Goal: Task Accomplishment & Management: Manage account settings

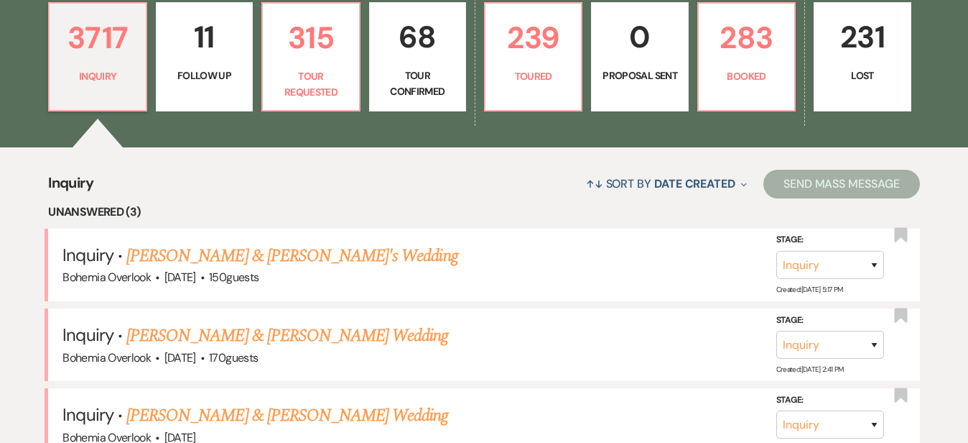
scroll to position [433, 0]
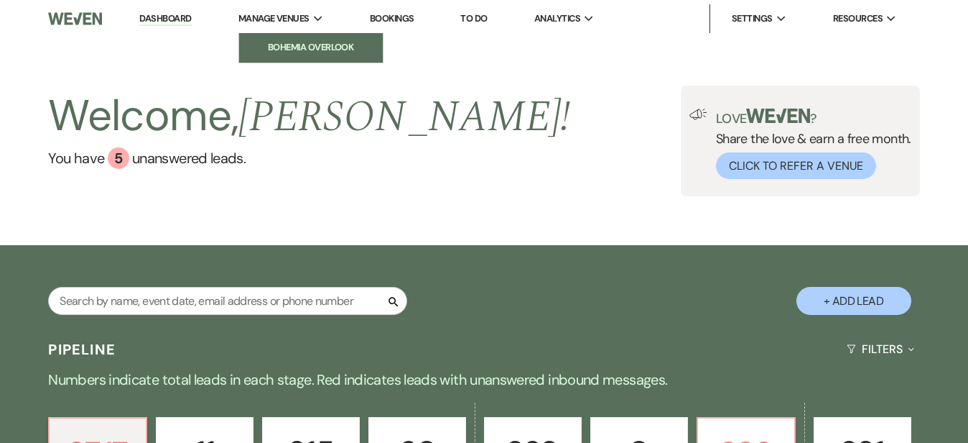
click at [290, 39] on link "Bohemia Overlook" at bounding box center [311, 47] width 144 height 29
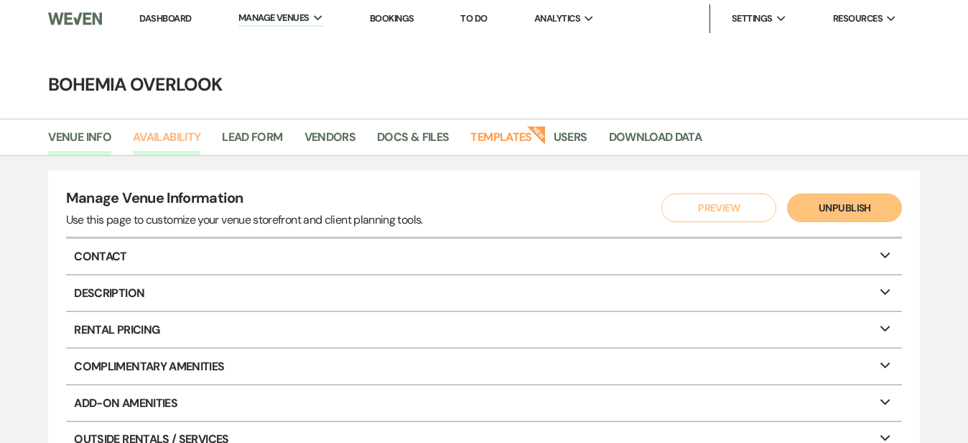
click at [182, 142] on link "Availability" at bounding box center [167, 141] width 68 height 27
select select "3"
select select "2026"
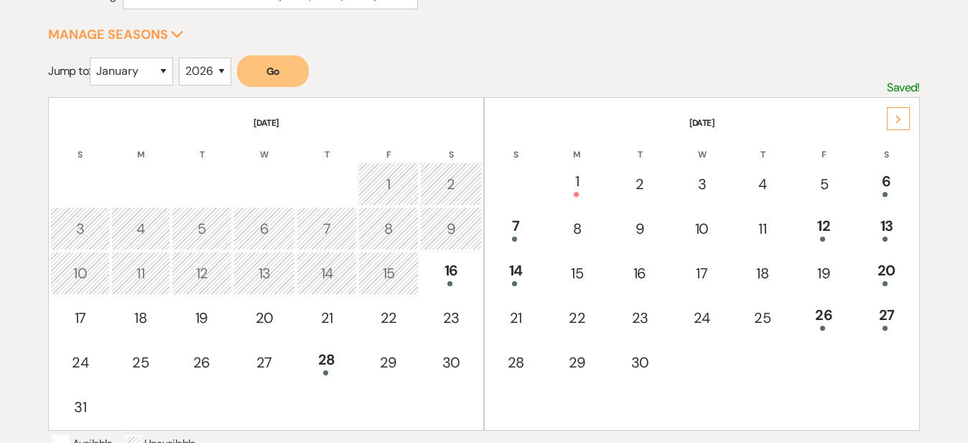
scroll to position [226, 0]
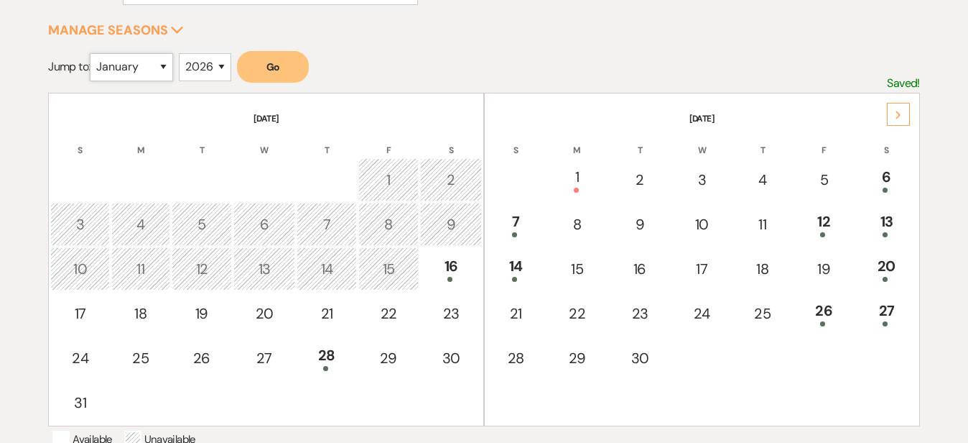
select select "8"
click at [289, 65] on button "Go" at bounding box center [273, 67] width 72 height 32
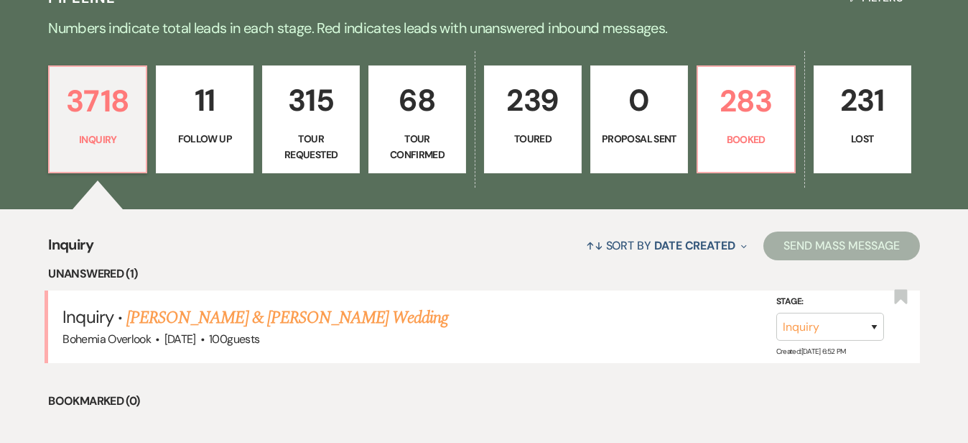
scroll to position [358, 0]
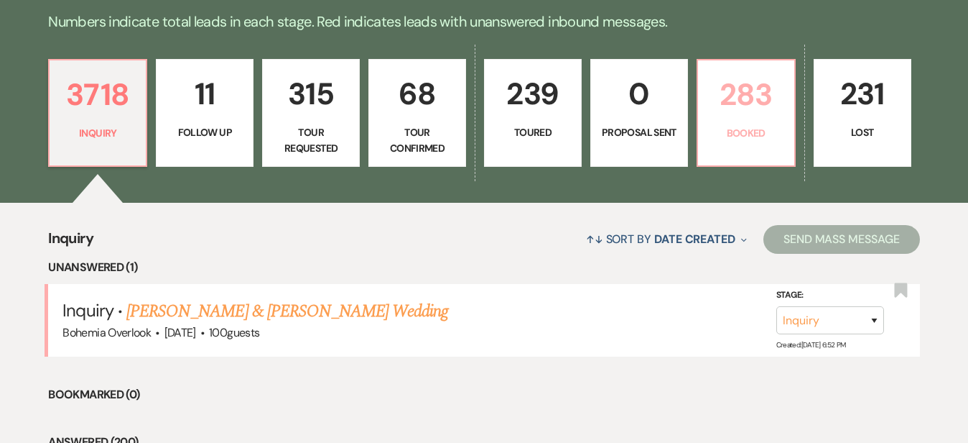
click at [786, 108] on p "283" at bounding box center [746, 94] width 79 height 48
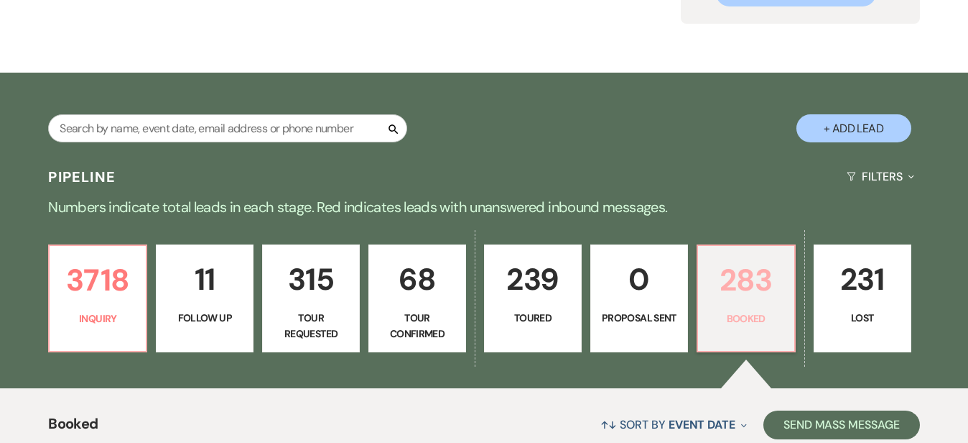
scroll to position [162, 0]
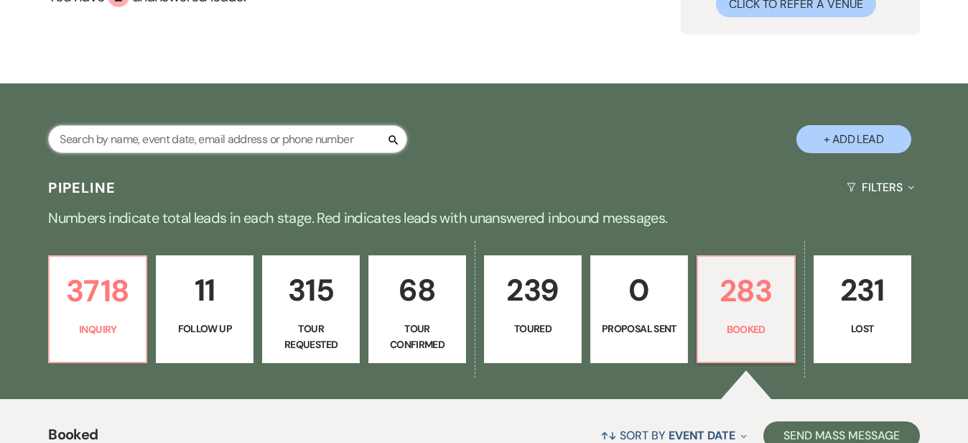
click at [343, 134] on input "text" at bounding box center [227, 139] width 359 height 28
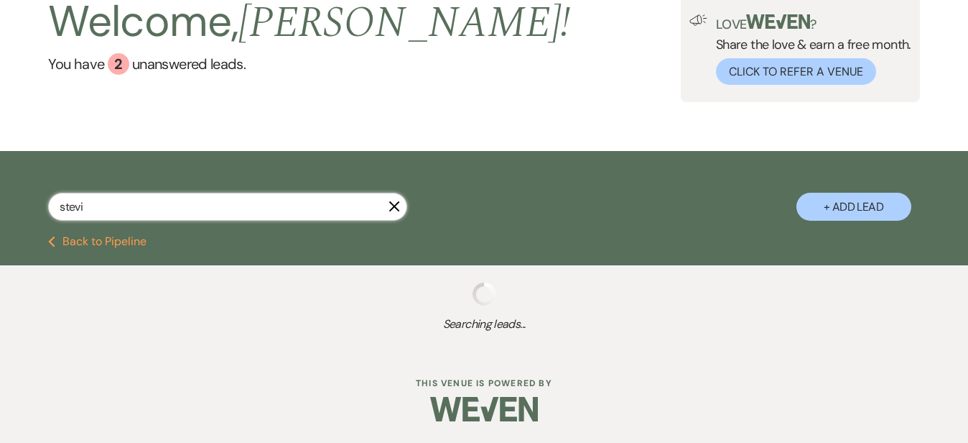
scroll to position [96, 0]
type input "stevie"
select select "9"
select select "8"
select select "4"
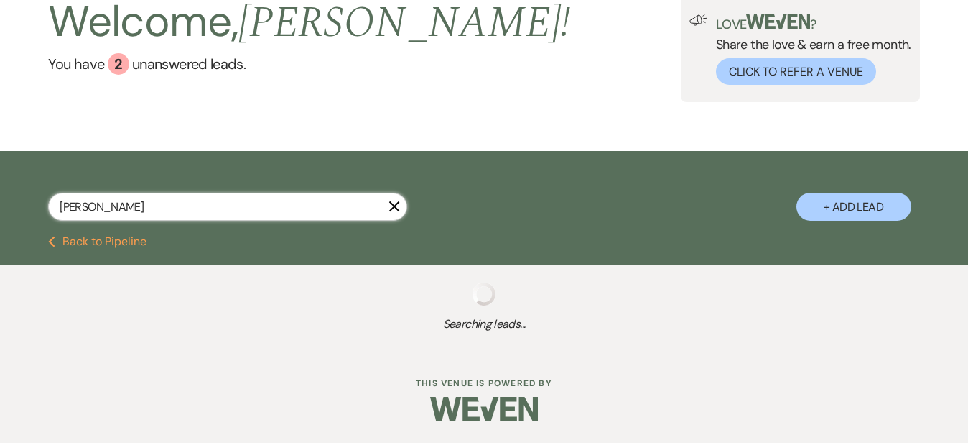
select select "2"
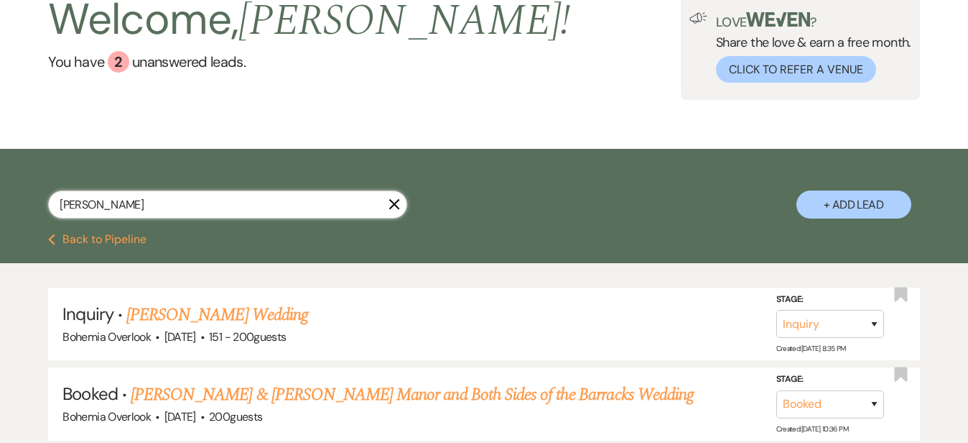
type input "Stevie"
drag, startPoint x: 343, startPoint y: 134, endPoint x: 489, endPoint y: 394, distance: 298.2
click at [489, 394] on link "Stevie Lutche & Katie Hormes's Manor and Both Sides of the Barracks Wedding" at bounding box center [412, 395] width 563 height 26
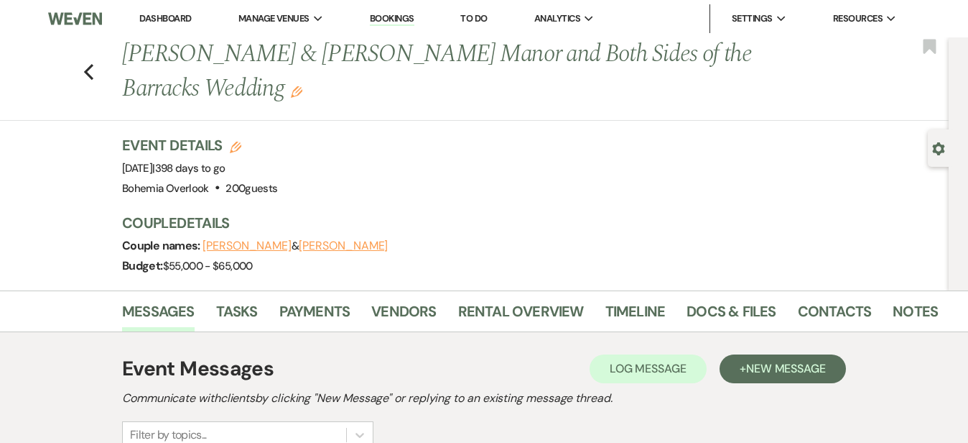
click at [162, 13] on link "Dashboard" at bounding box center [165, 18] width 52 height 12
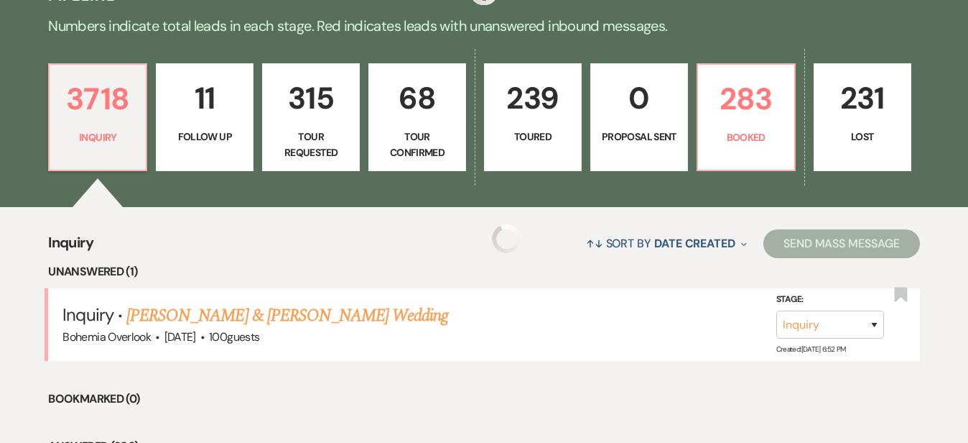
scroll to position [362, 0]
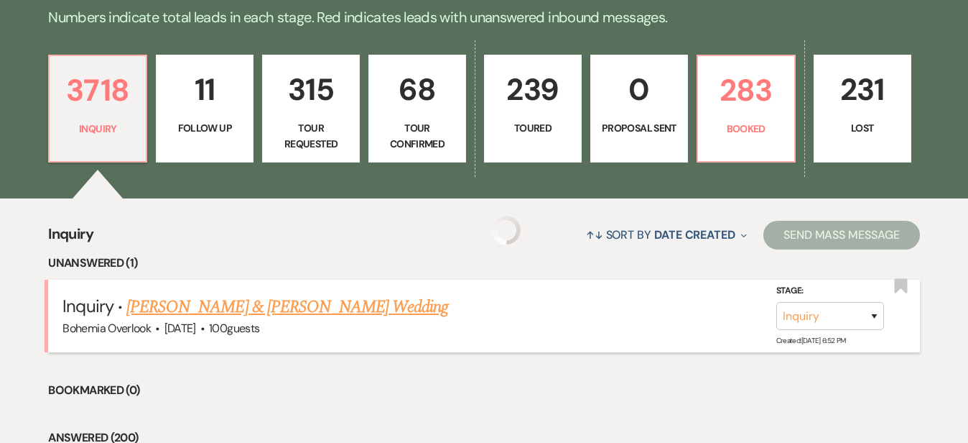
click at [357, 294] on link "[PERSON_NAME] & [PERSON_NAME] Wedding" at bounding box center [287, 307] width 322 height 26
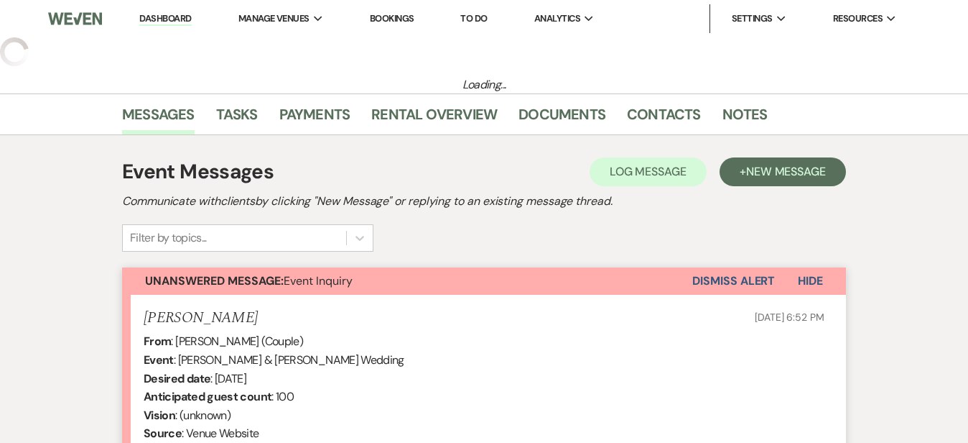
select select "5"
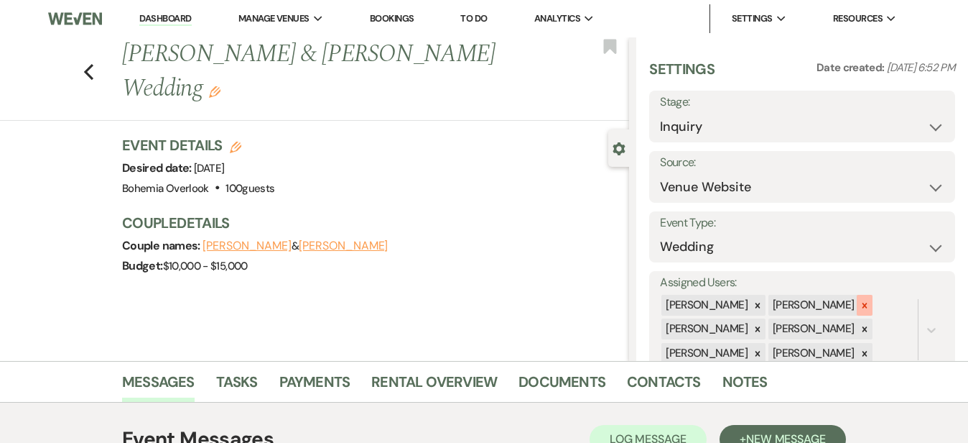
click at [873, 297] on div at bounding box center [865, 305] width 16 height 21
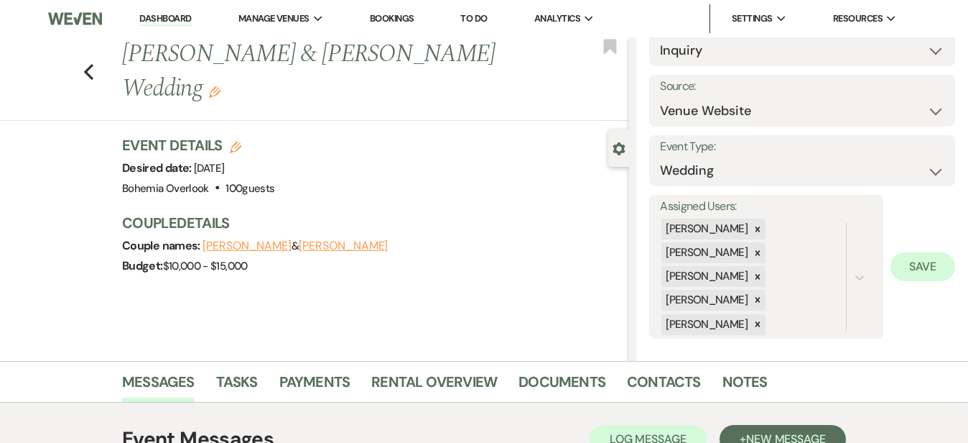
click at [930, 262] on button "Save" at bounding box center [923, 266] width 65 height 29
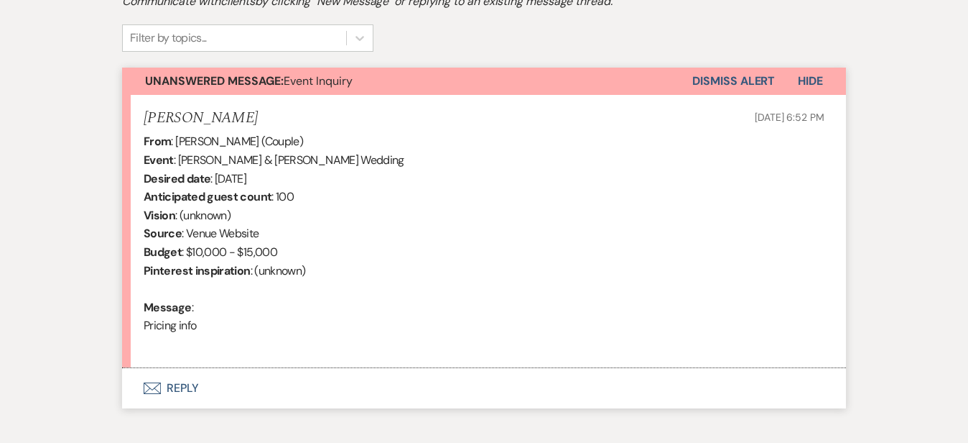
scroll to position [484, 0]
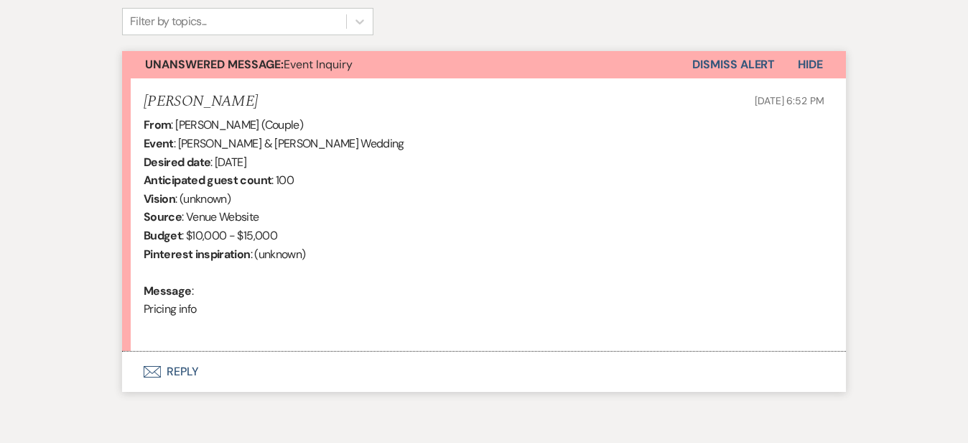
click at [387, 364] on button "Envelope Reply" at bounding box center [484, 371] width 724 height 40
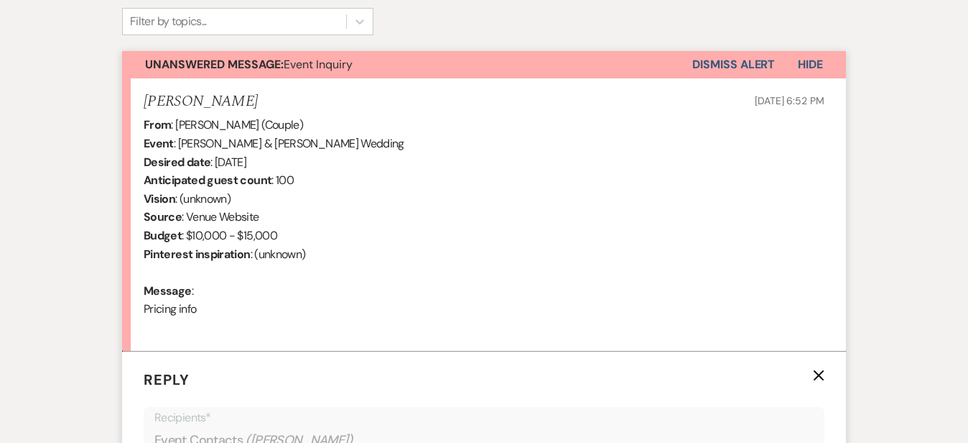
scroll to position [760, 0]
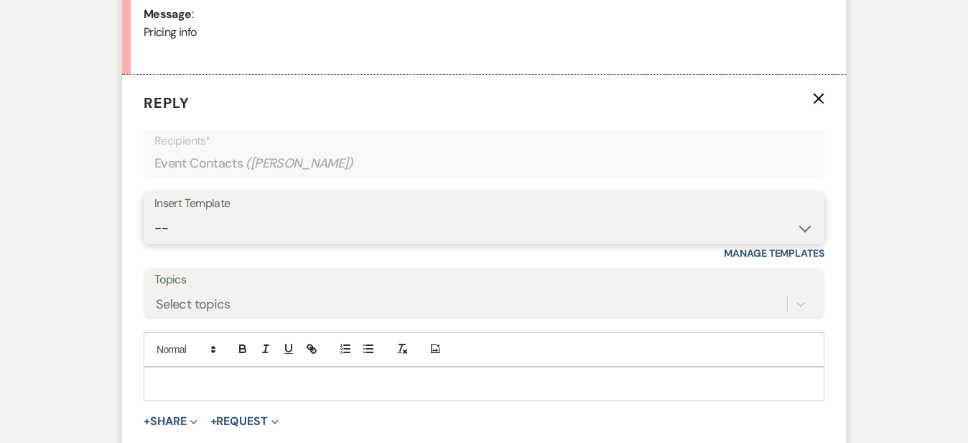
select select "6024"
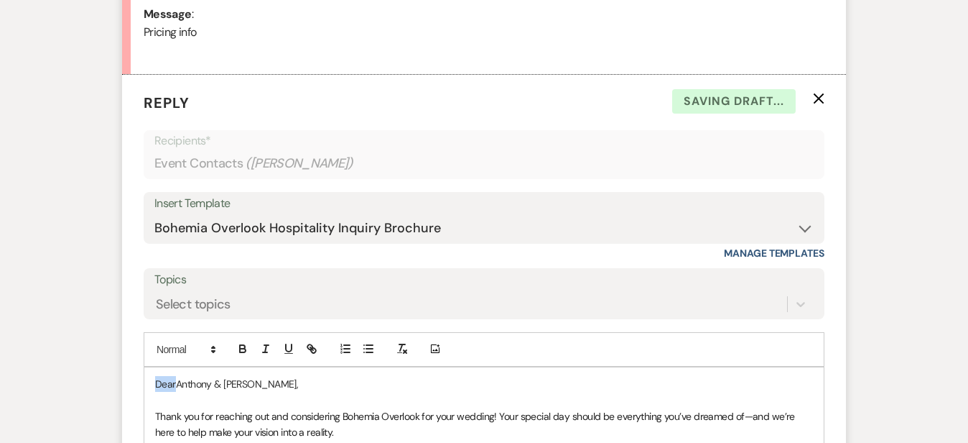
drag, startPoint x: 130, startPoint y: 380, endPoint x: 57, endPoint y: 363, distance: 74.6
click at [57, 363] on div "Messages Tasks Payments Rental Overview Documents Contacts Notes Event Messages…" at bounding box center [484, 238] width 968 height 1274
click at [907, 257] on div "Messages Tasks Payments Rental Overview Documents Contacts Notes Event Messages…" at bounding box center [484, 238] width 968 height 1274
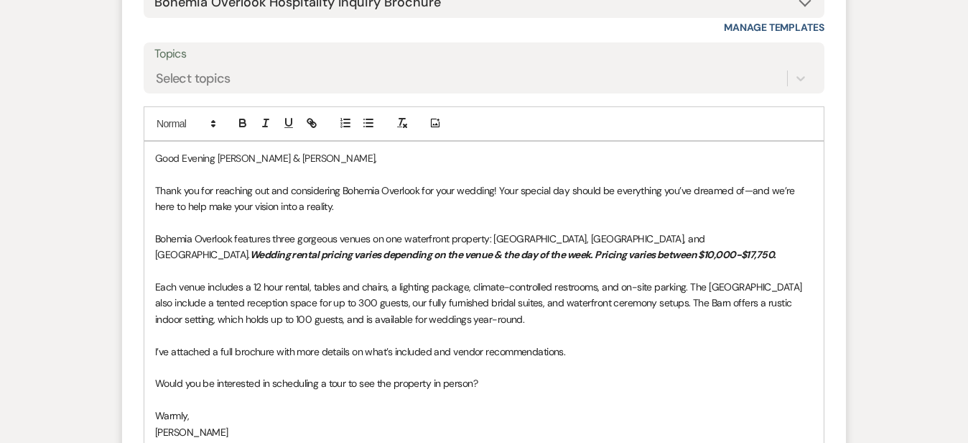
scroll to position [1000, 0]
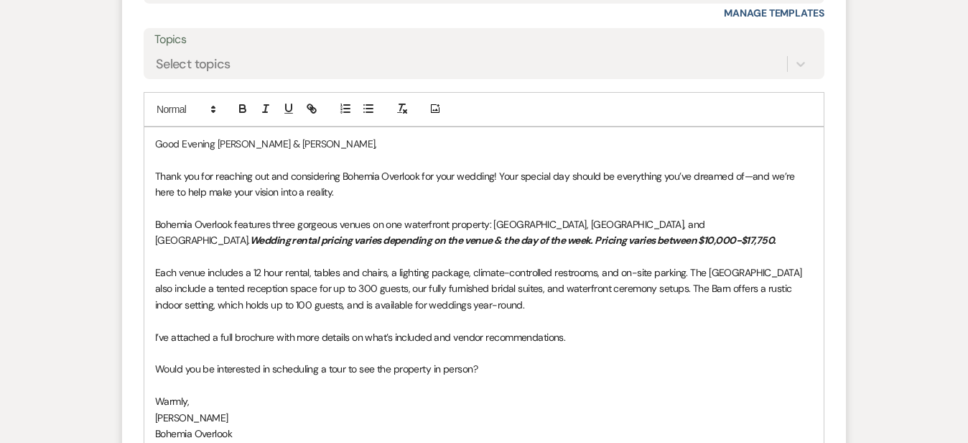
click at [691, 335] on p "I’ve attached a full brochure with more details on what’s included and vendor r…" at bounding box center [484, 337] width 658 height 16
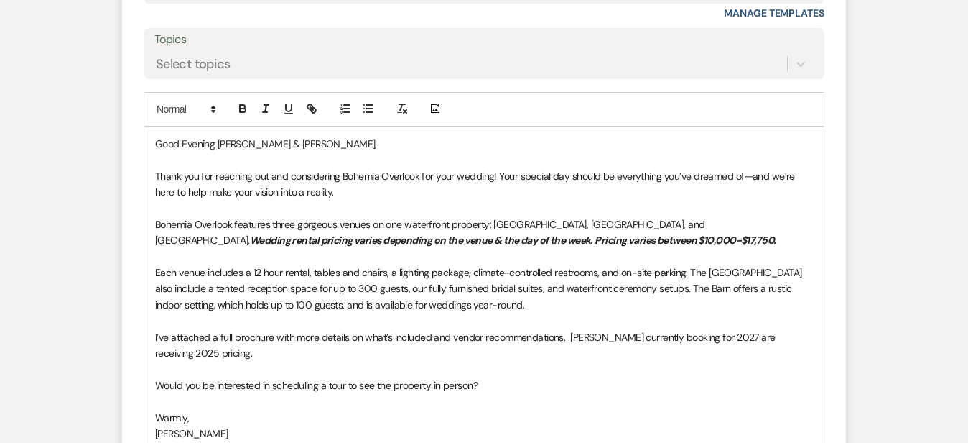
click at [923, 222] on div "Messages Tasks Payments Rental Overview Documents Contacts Notes Event Messages…" at bounding box center [484, 6] width 968 height 1290
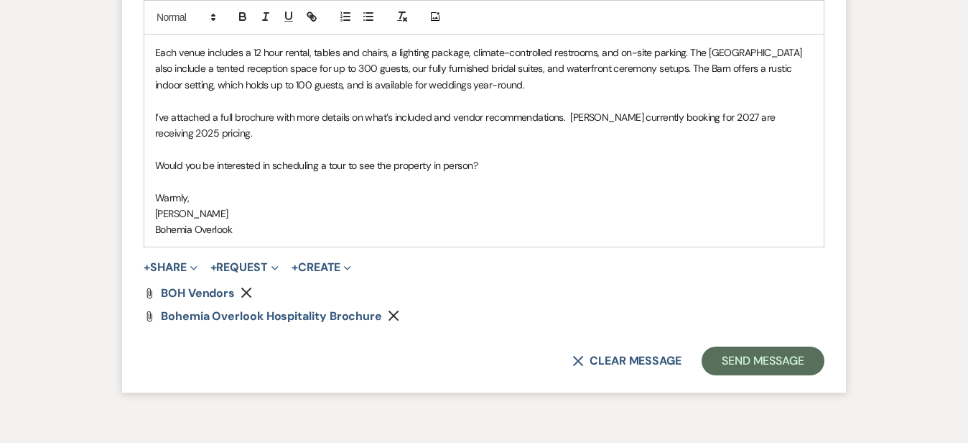
scroll to position [1225, 0]
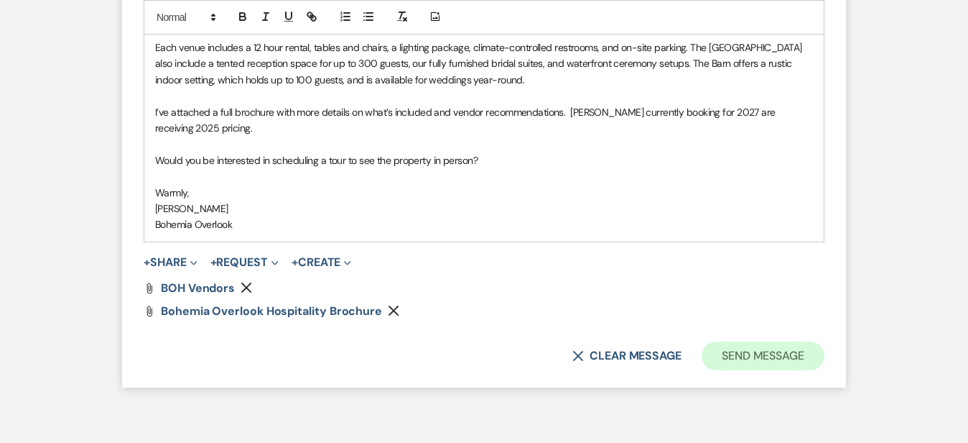
click at [822, 341] on button "Send Message" at bounding box center [763, 355] width 123 height 29
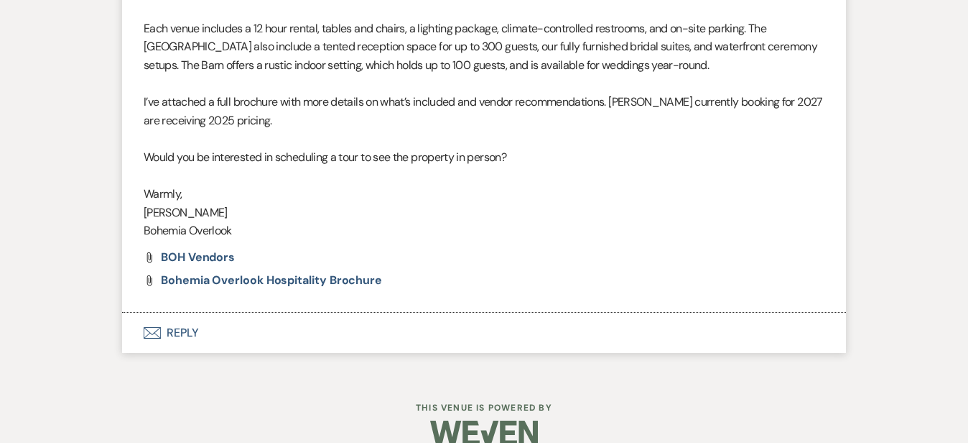
scroll to position [1014, 0]
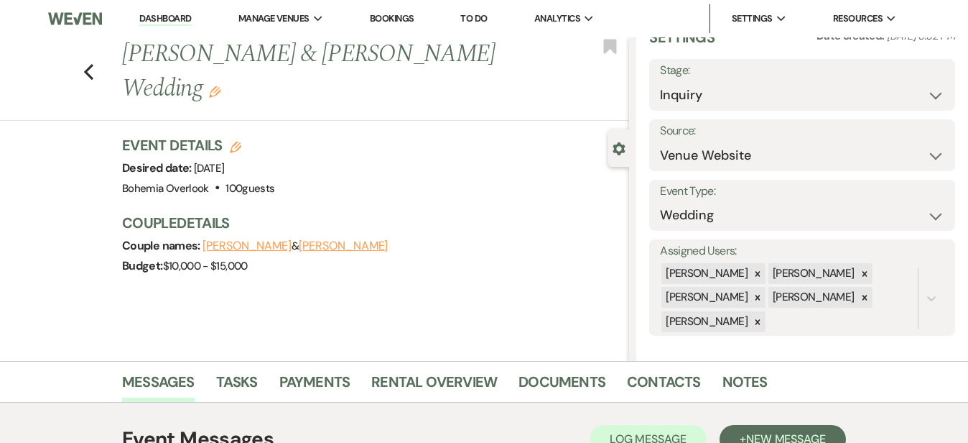
scroll to position [0, 0]
click at [191, 15] on link "Dashboard" at bounding box center [165, 19] width 52 height 14
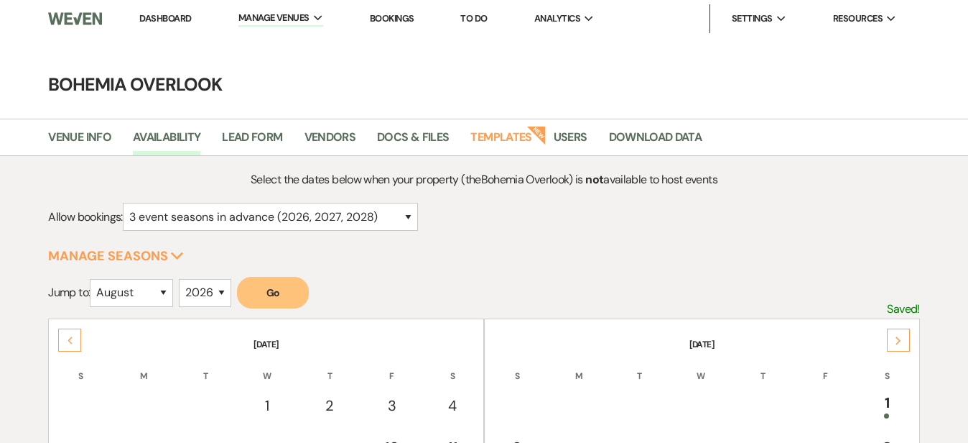
select select "3"
select select "8"
select select "2026"
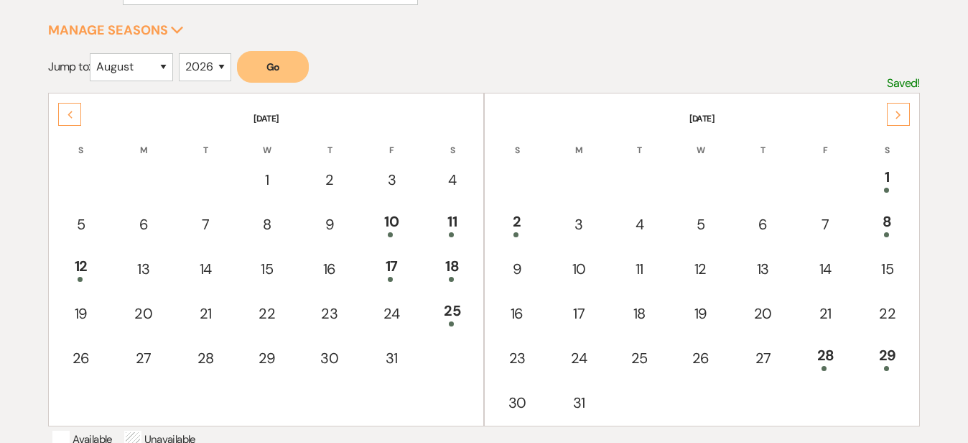
click at [898, 122] on div "Next" at bounding box center [898, 114] width 23 height 23
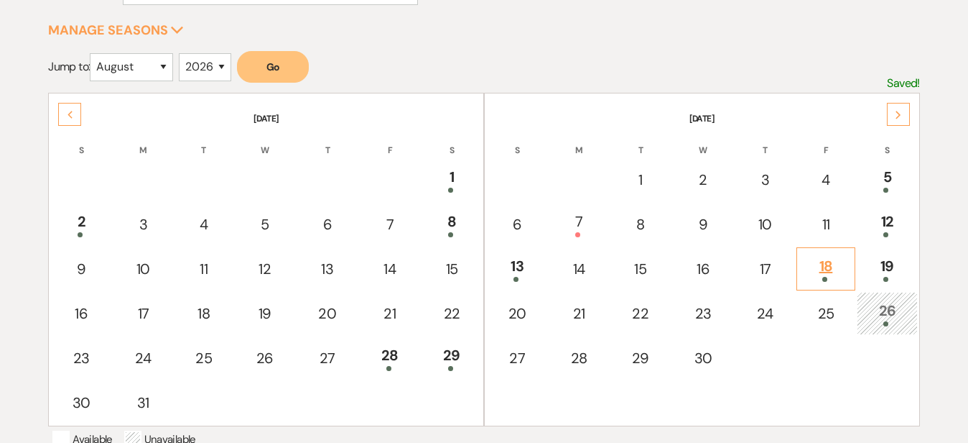
click at [828, 259] on div "18" at bounding box center [827, 268] width 44 height 27
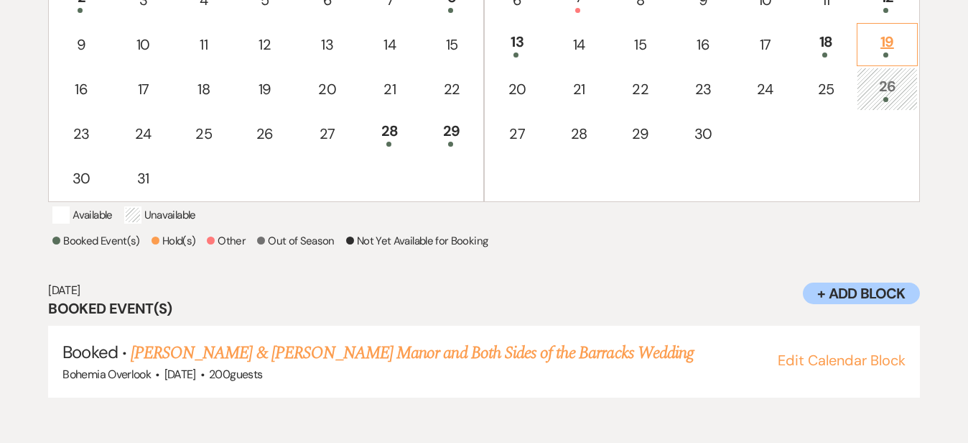
click at [886, 36] on div "19" at bounding box center [887, 44] width 45 height 27
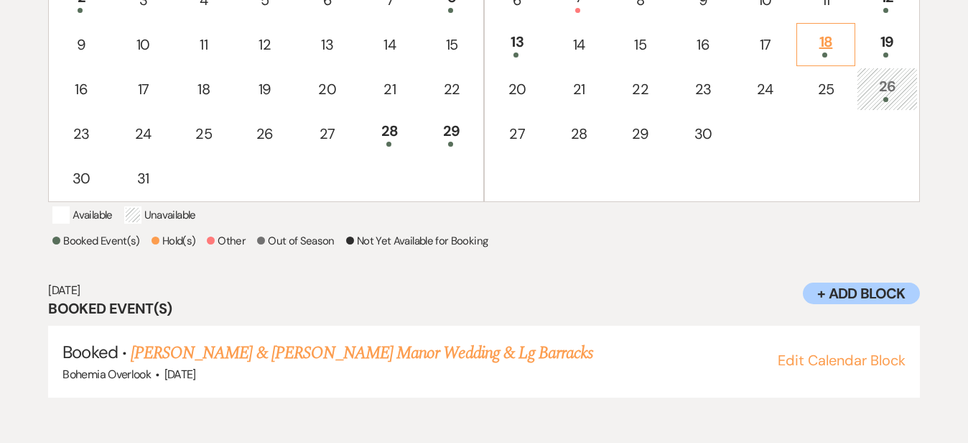
click at [840, 39] on div "18" at bounding box center [827, 44] width 44 height 27
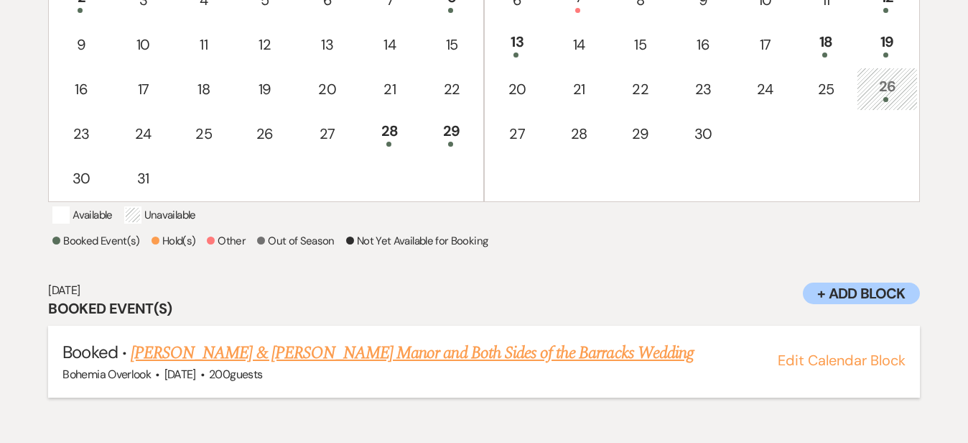
click at [573, 361] on link "Stevie Lutche & Katie Hormes's Manor and Both Sides of the Barracks Wedding" at bounding box center [412, 353] width 563 height 26
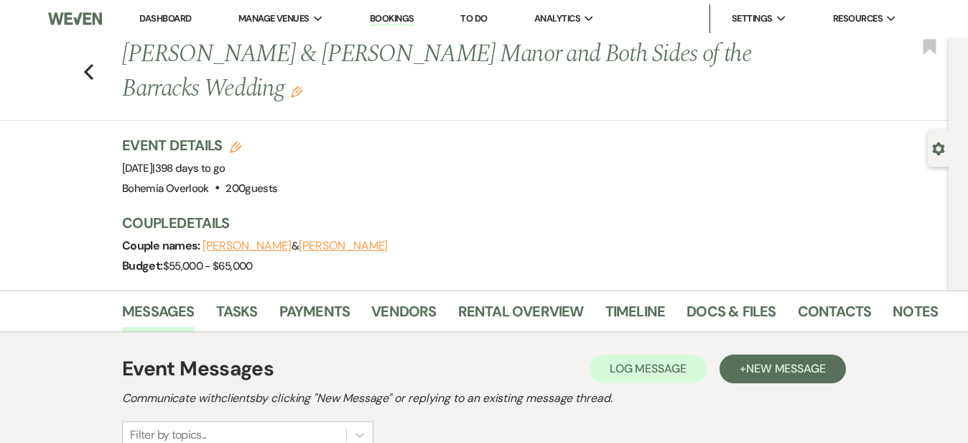
click at [230, 147] on icon "Edit" at bounding box center [235, 147] width 11 height 11
select select "553"
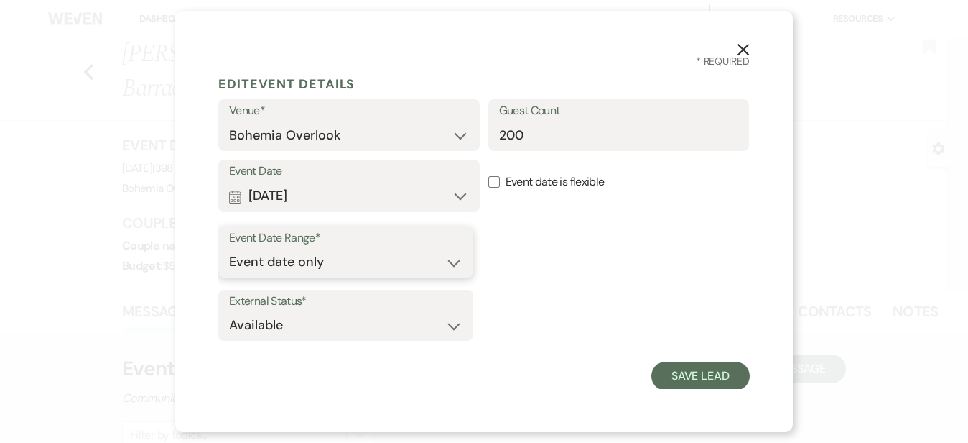
select select "eventDateAnd"
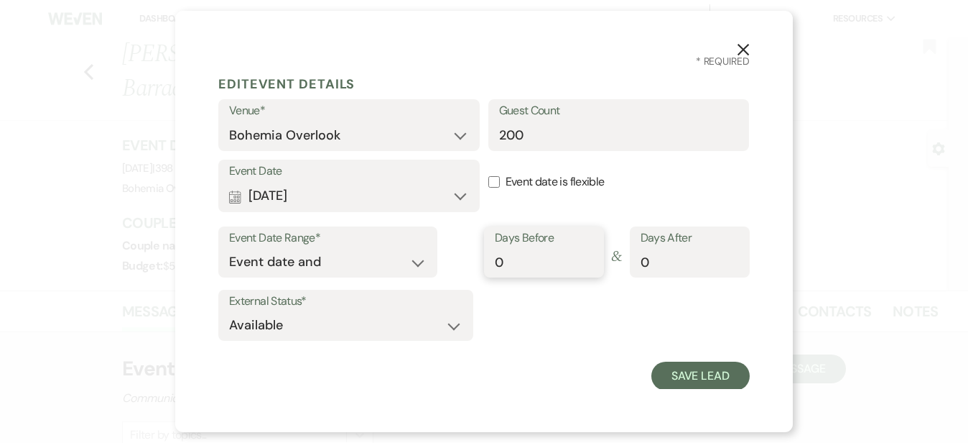
type input "1"
click at [586, 256] on input "1" at bounding box center [544, 262] width 98 height 28
click at [678, 365] on button "Save Lead" at bounding box center [701, 375] width 98 height 29
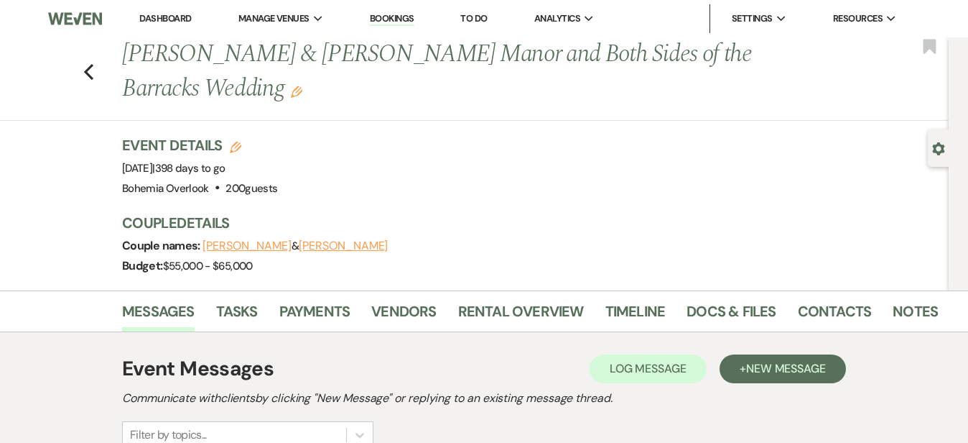
click at [291, 96] on icon "Edit" at bounding box center [296, 91] width 11 height 11
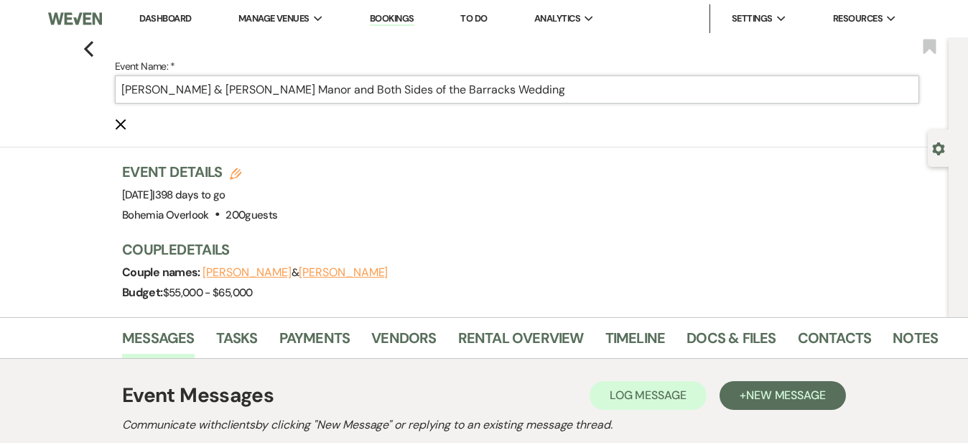
click at [524, 96] on input "Stevie Lutche & Katie Hormes's Manor and Both Sides of the Barracks Wedding" at bounding box center [517, 89] width 805 height 28
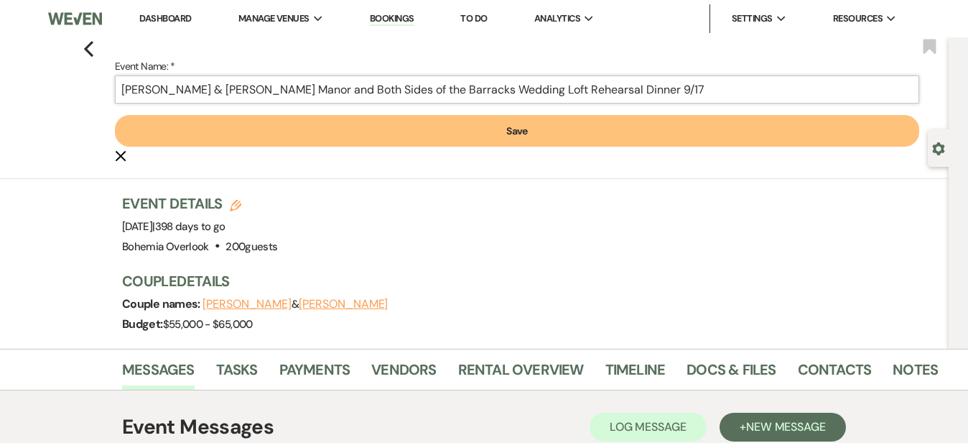
type input "Stevie Lutche & Katie Hormes's Manor and Both Sides of the Barracks Wedding Lof…"
click at [501, 130] on button "Save" at bounding box center [517, 131] width 805 height 32
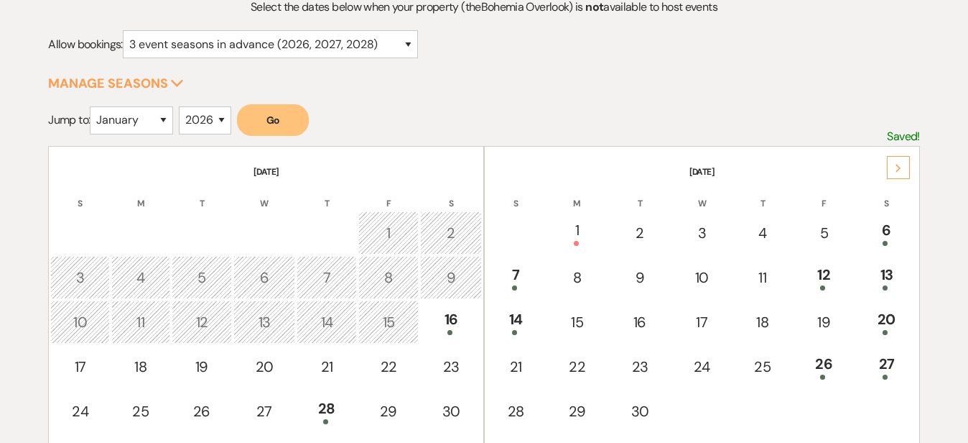
scroll to position [171, 0]
select select "9"
click at [291, 119] on button "Go" at bounding box center [273, 122] width 72 height 32
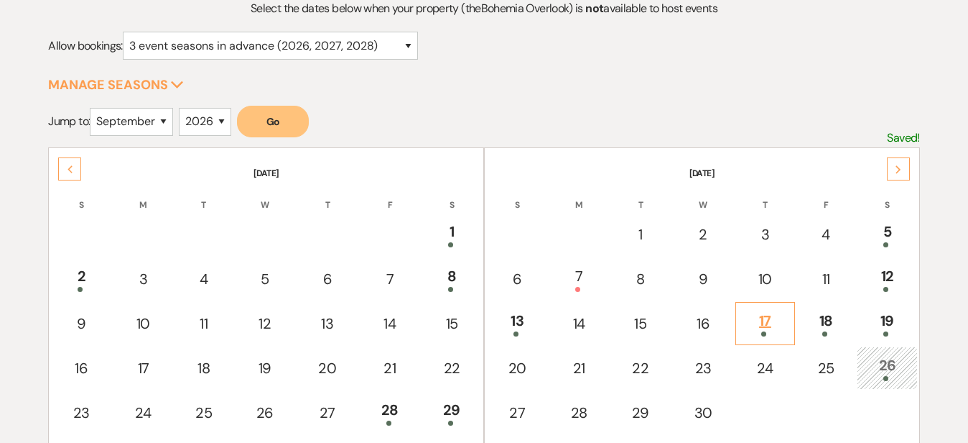
click at [760, 310] on div "17" at bounding box center [766, 323] width 44 height 27
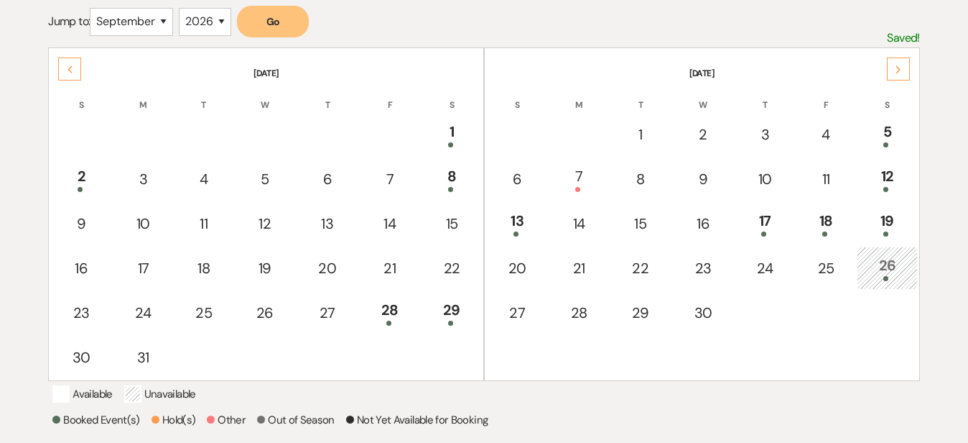
scroll to position [269, 0]
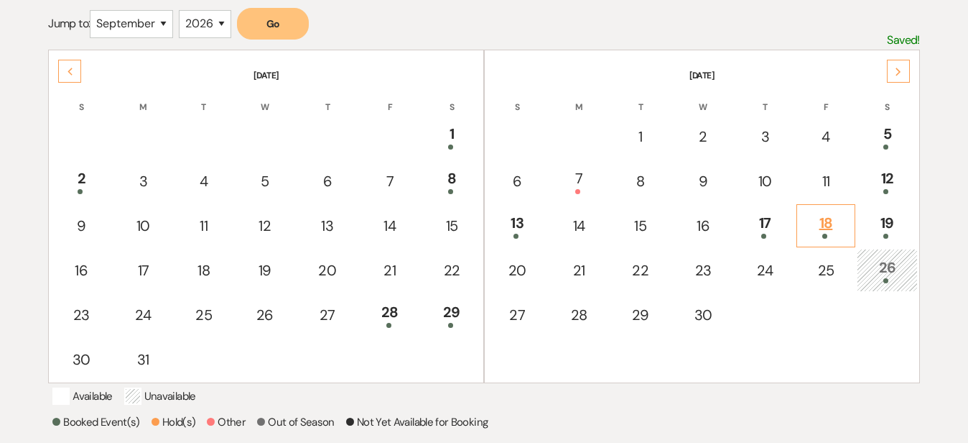
click at [834, 222] on div "18" at bounding box center [827, 225] width 44 height 27
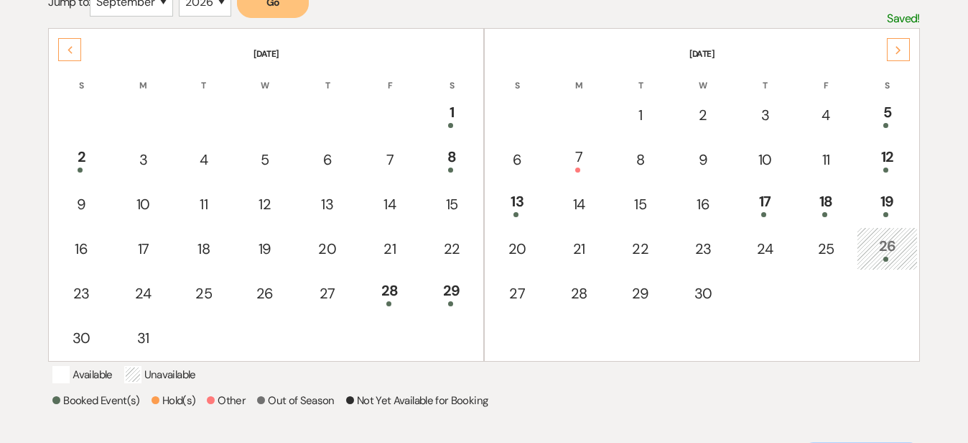
scroll to position [274, 0]
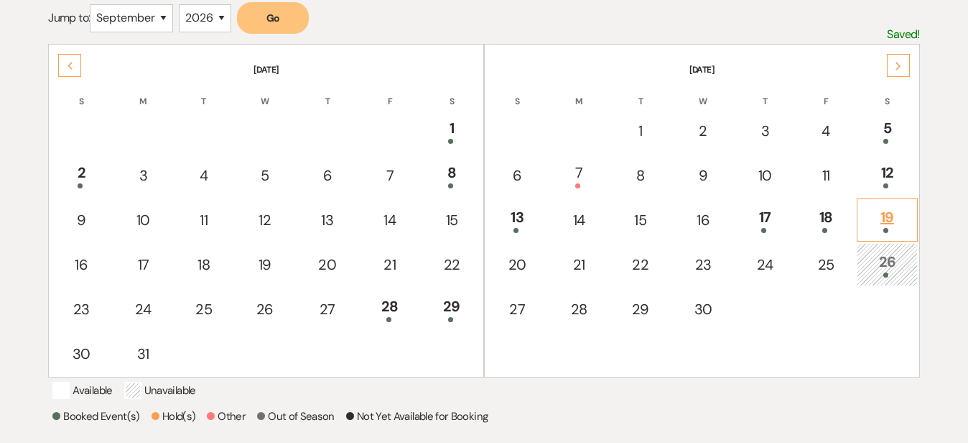
click at [892, 206] on div "19" at bounding box center [887, 219] width 45 height 27
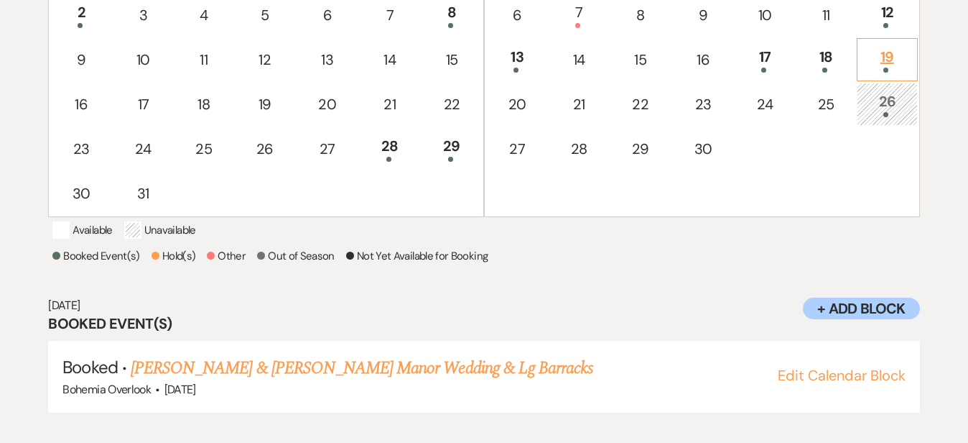
scroll to position [450, 0]
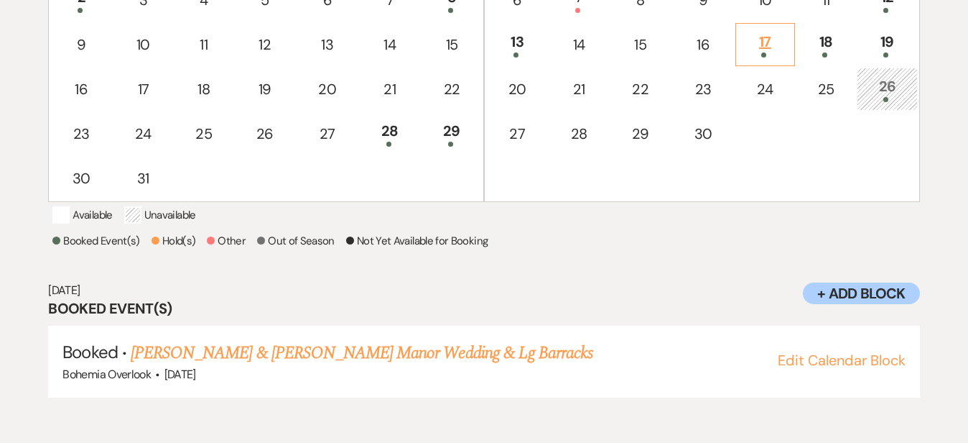
click at [776, 47] on div "17" at bounding box center [766, 44] width 44 height 27
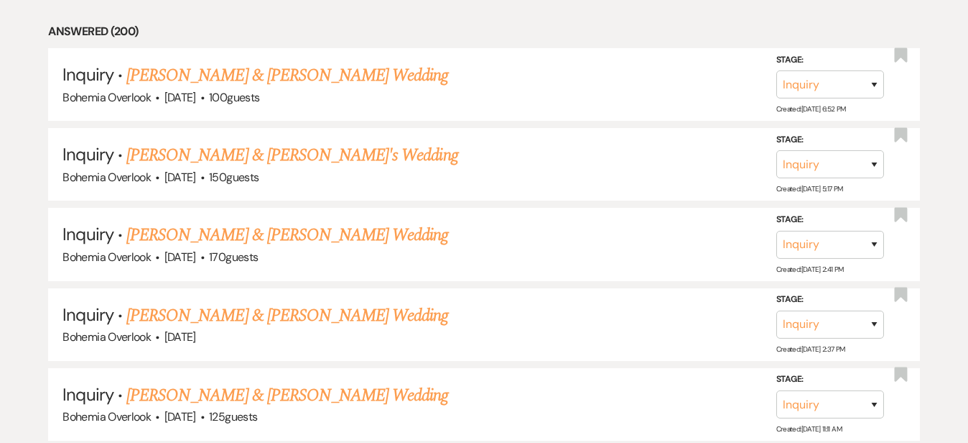
scroll to position [697, 0]
